Goal: Navigation & Orientation: Find specific page/section

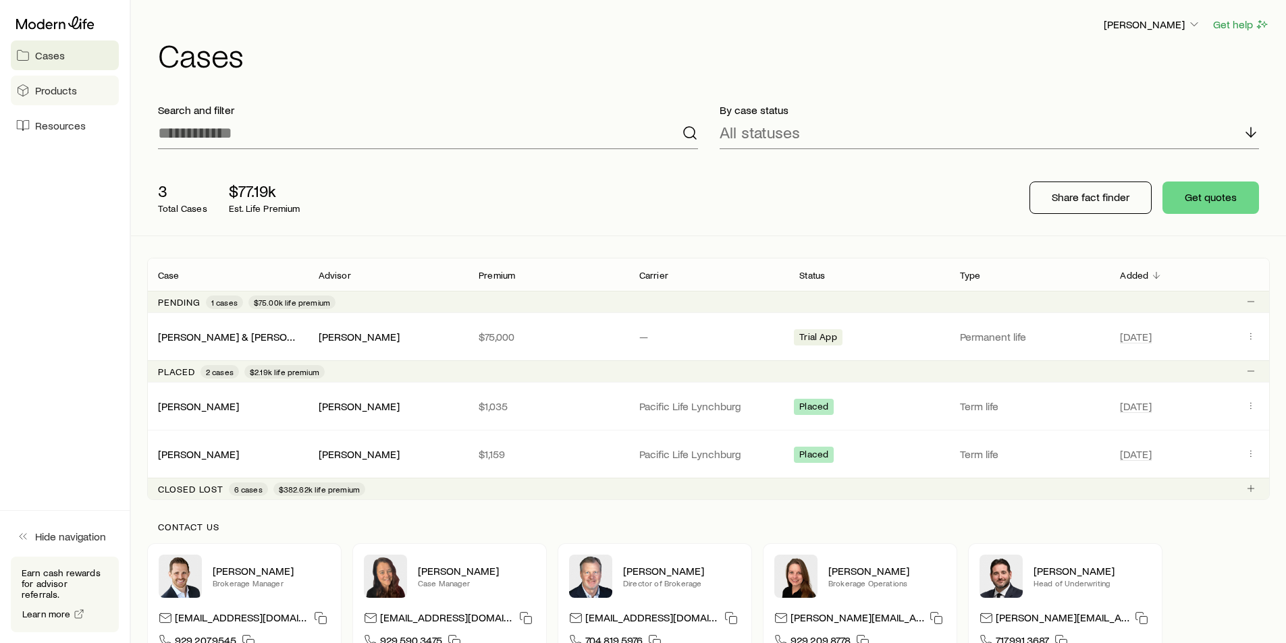
click at [58, 94] on span "Products" at bounding box center [56, 91] width 42 height 14
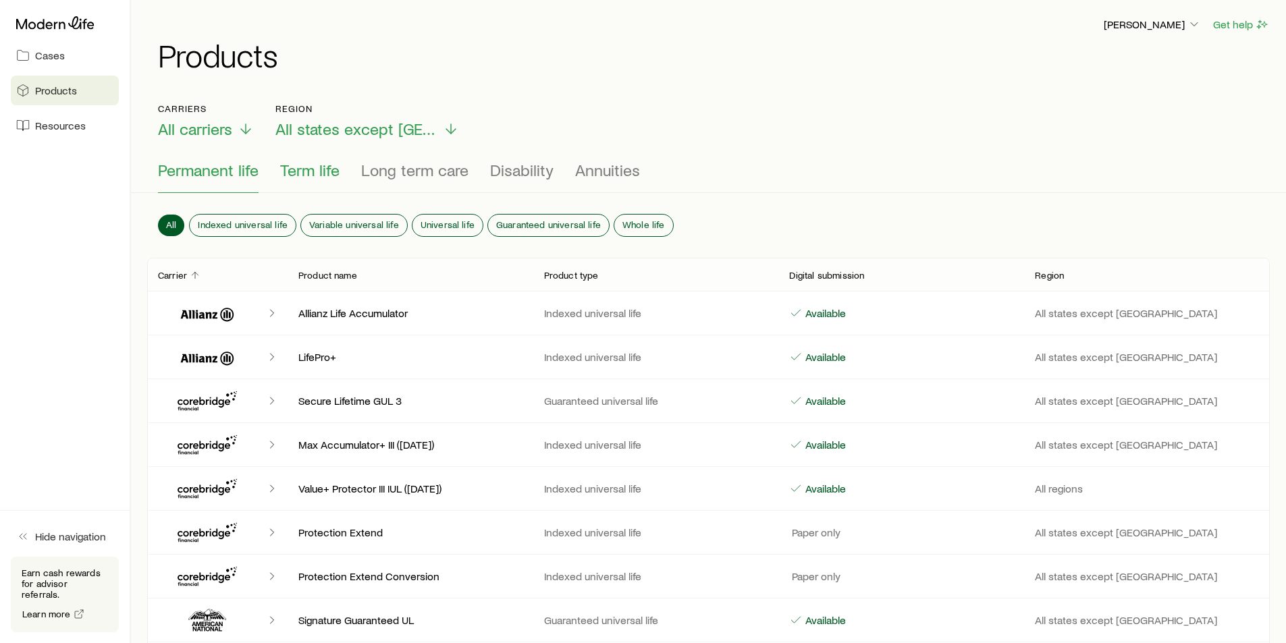
click at [293, 165] on span "Term life" at bounding box center [309, 170] width 59 height 19
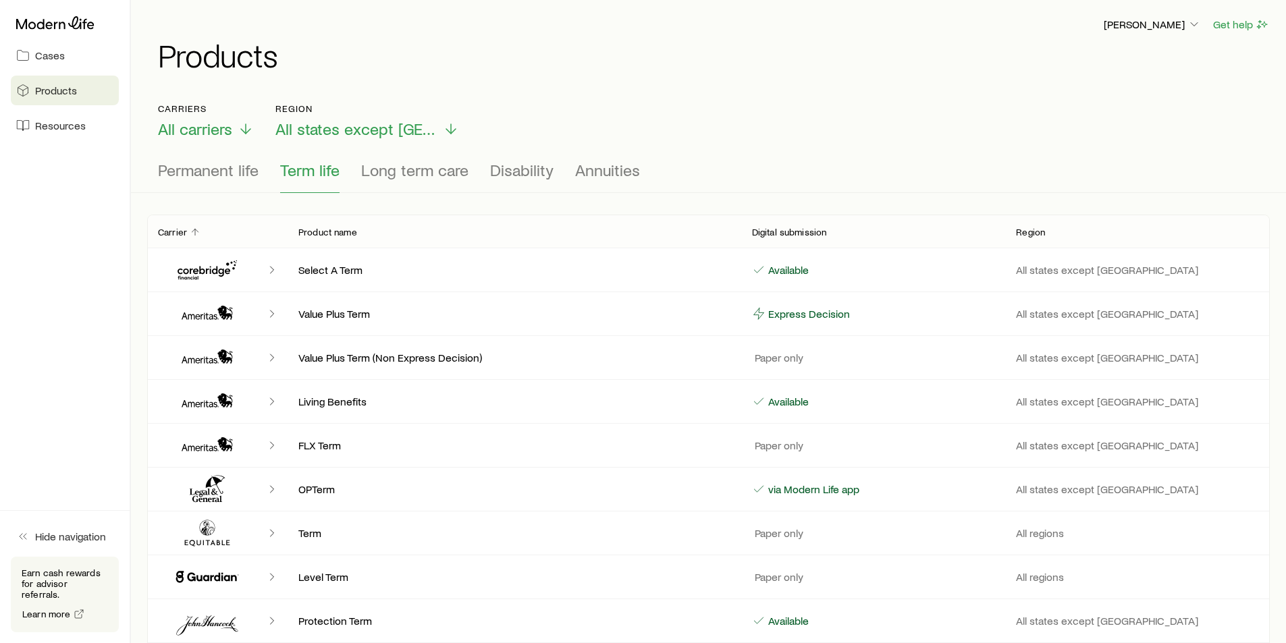
click at [273, 312] on icon "Client cases" at bounding box center [272, 314] width 14 height 14
click at [236, 314] on icon "Client cases" at bounding box center [207, 314] width 81 height 32
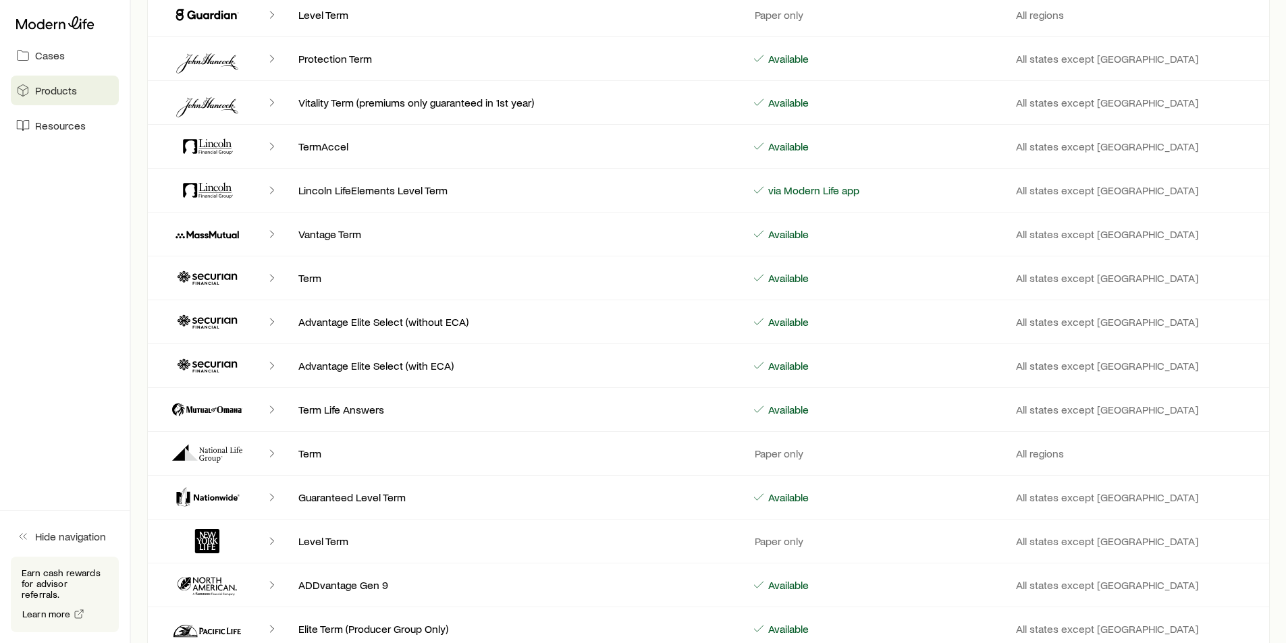
click at [1285, 584] on div "[PERSON_NAME] Get help Products Carriers All carriers Region All states except …" at bounding box center [708, 341] width 1155 height 1806
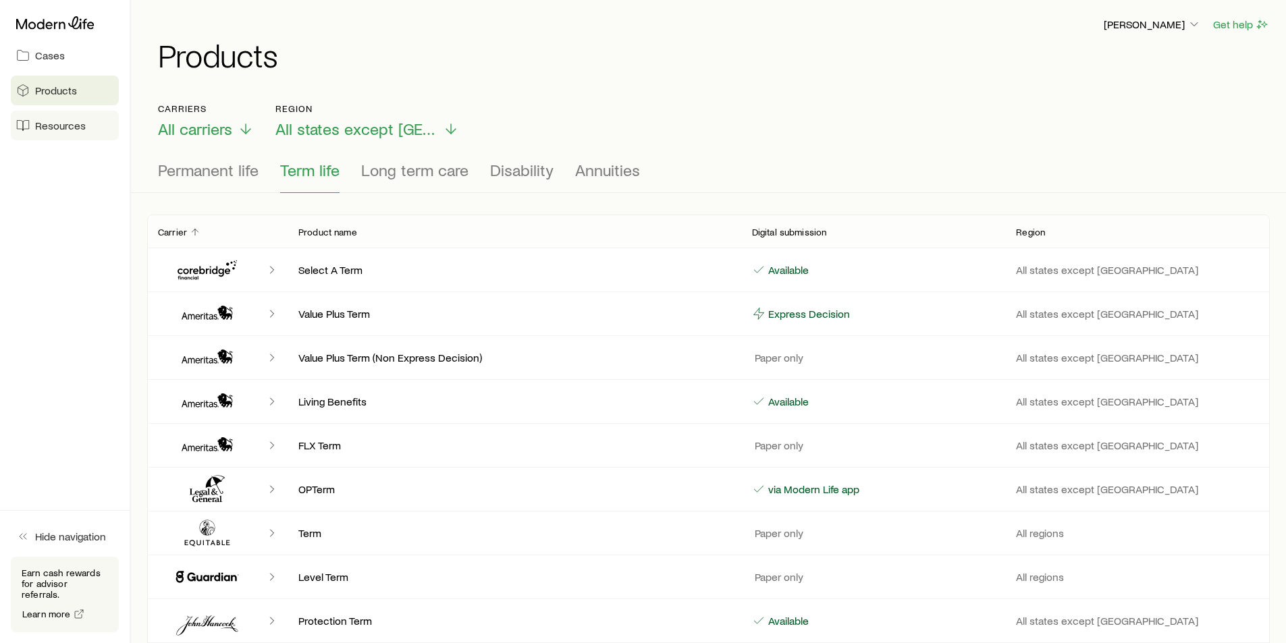
click at [66, 119] on span "Resources" at bounding box center [60, 126] width 51 height 14
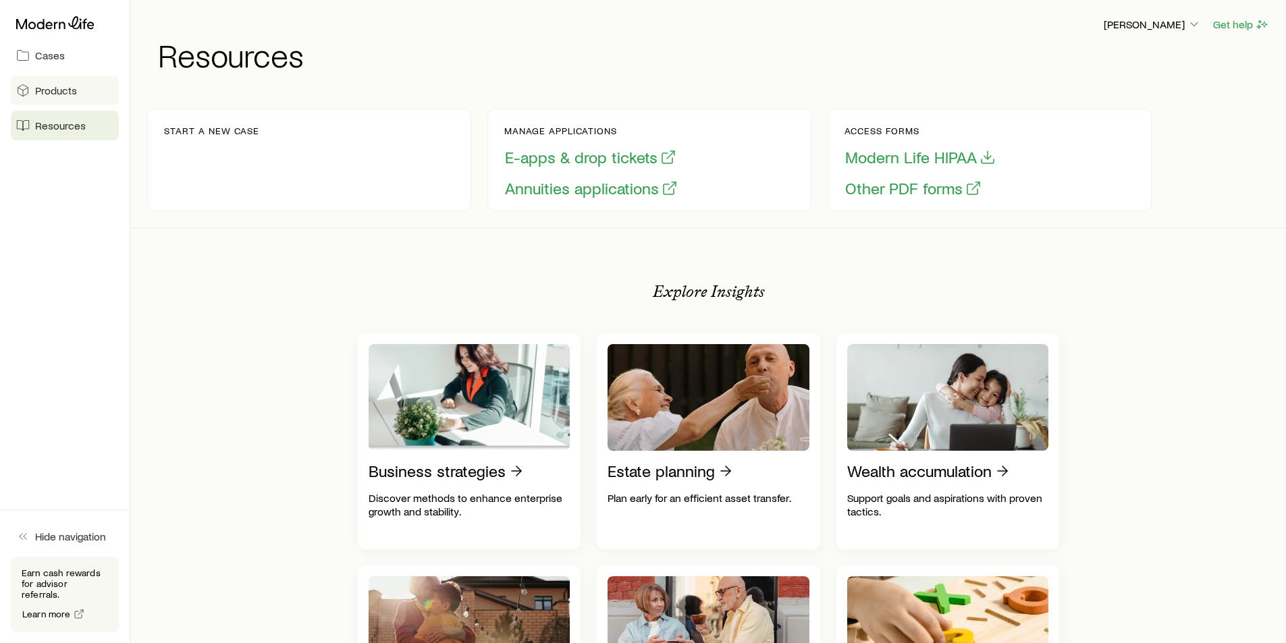
click at [72, 95] on span "Products" at bounding box center [56, 91] width 42 height 14
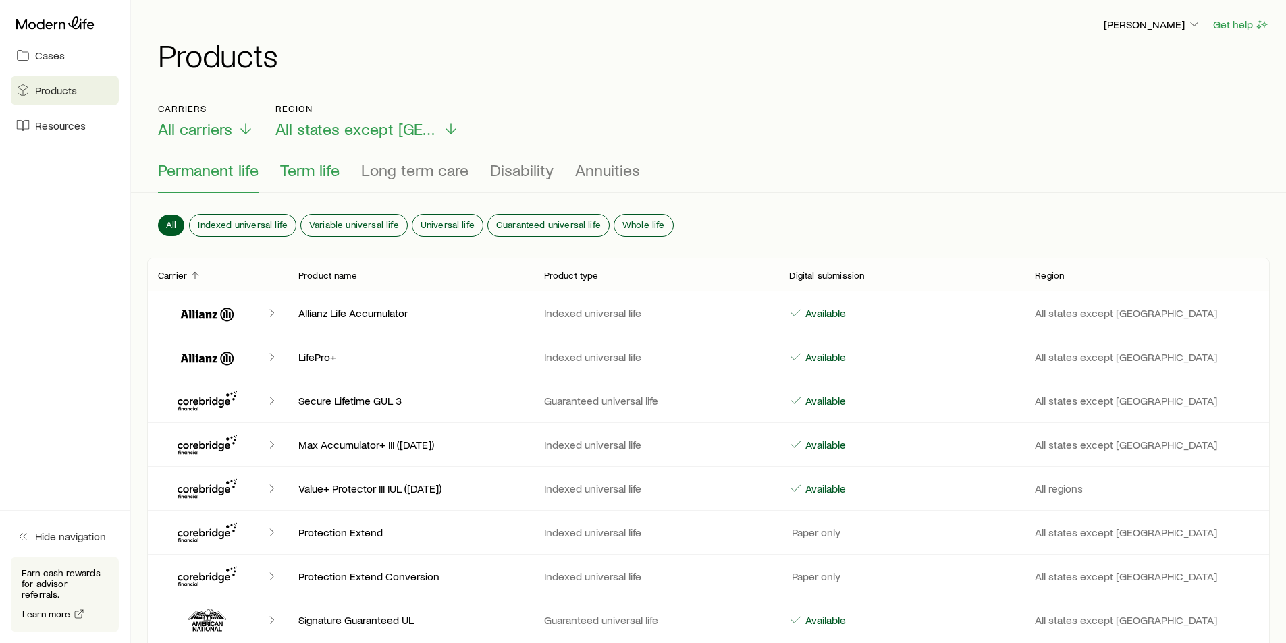
click at [310, 178] on span "Term life" at bounding box center [309, 170] width 59 height 19
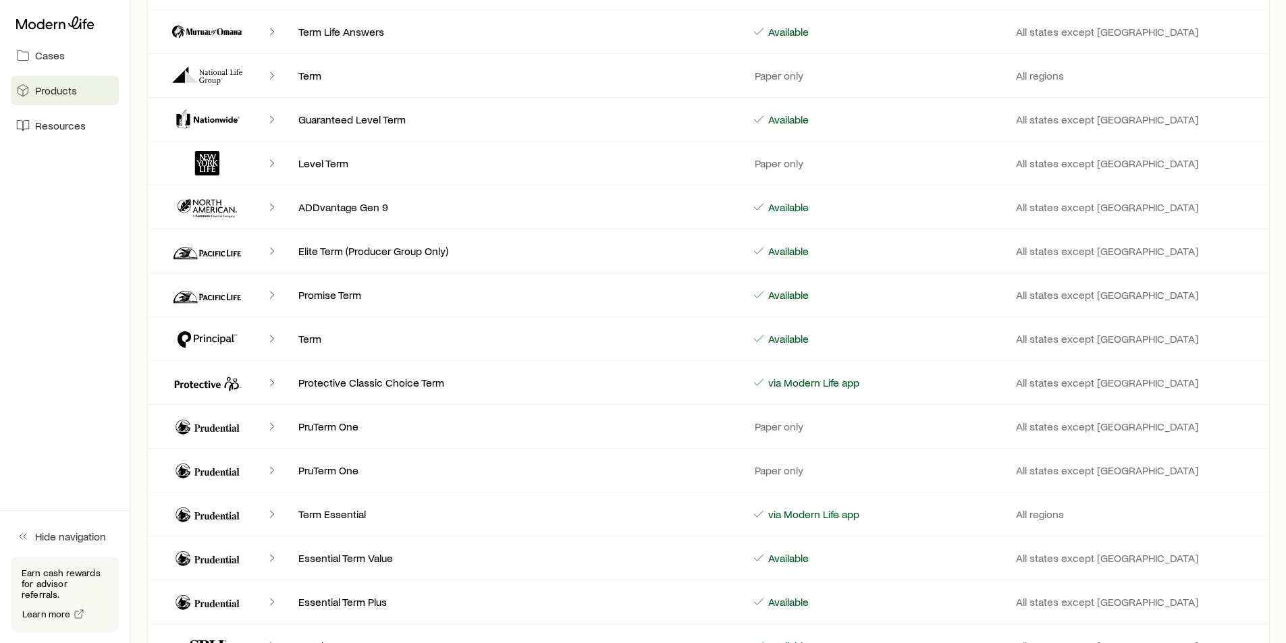
scroll to position [1254, 0]
